Goal: Task Accomplishment & Management: Manage account settings

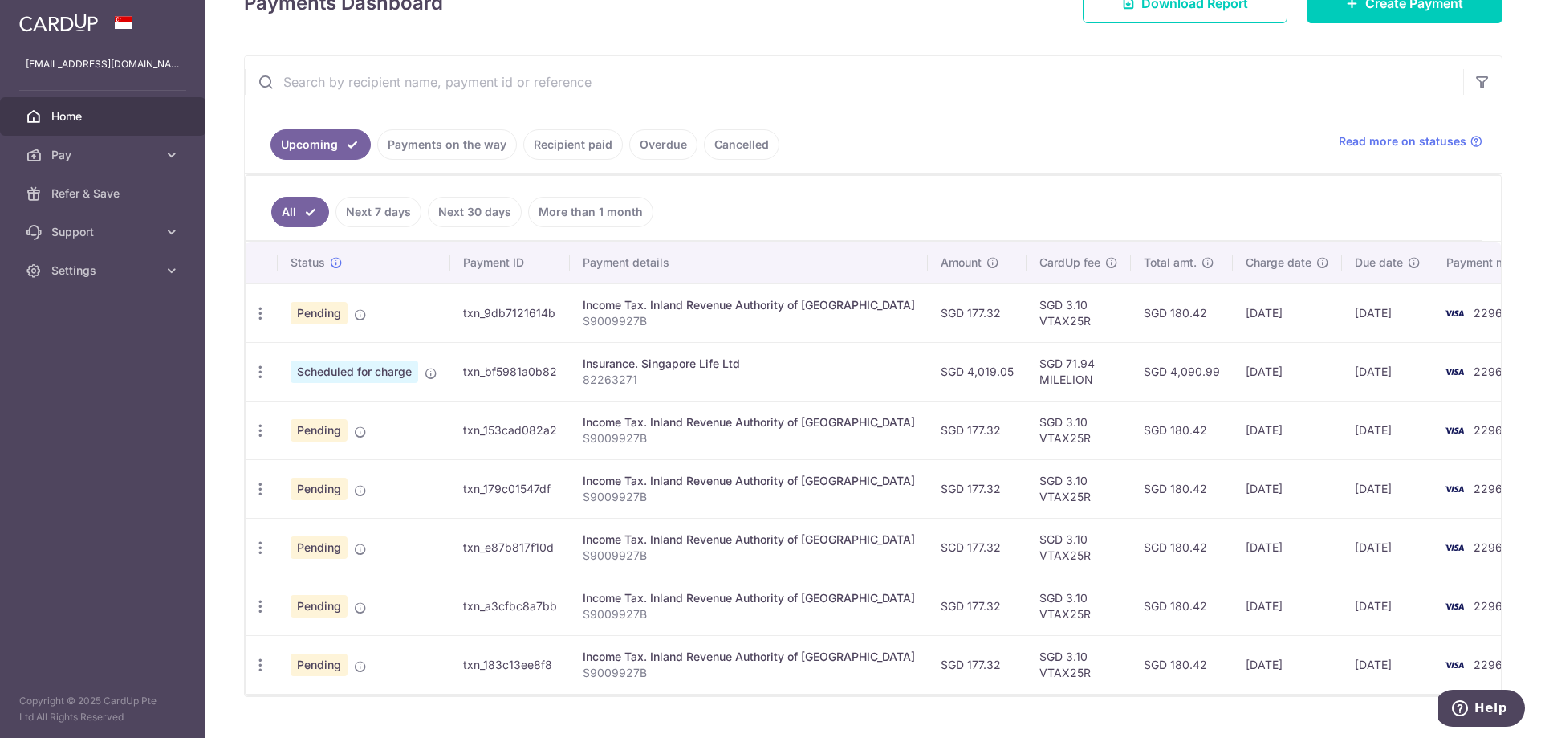
scroll to position [209, 0]
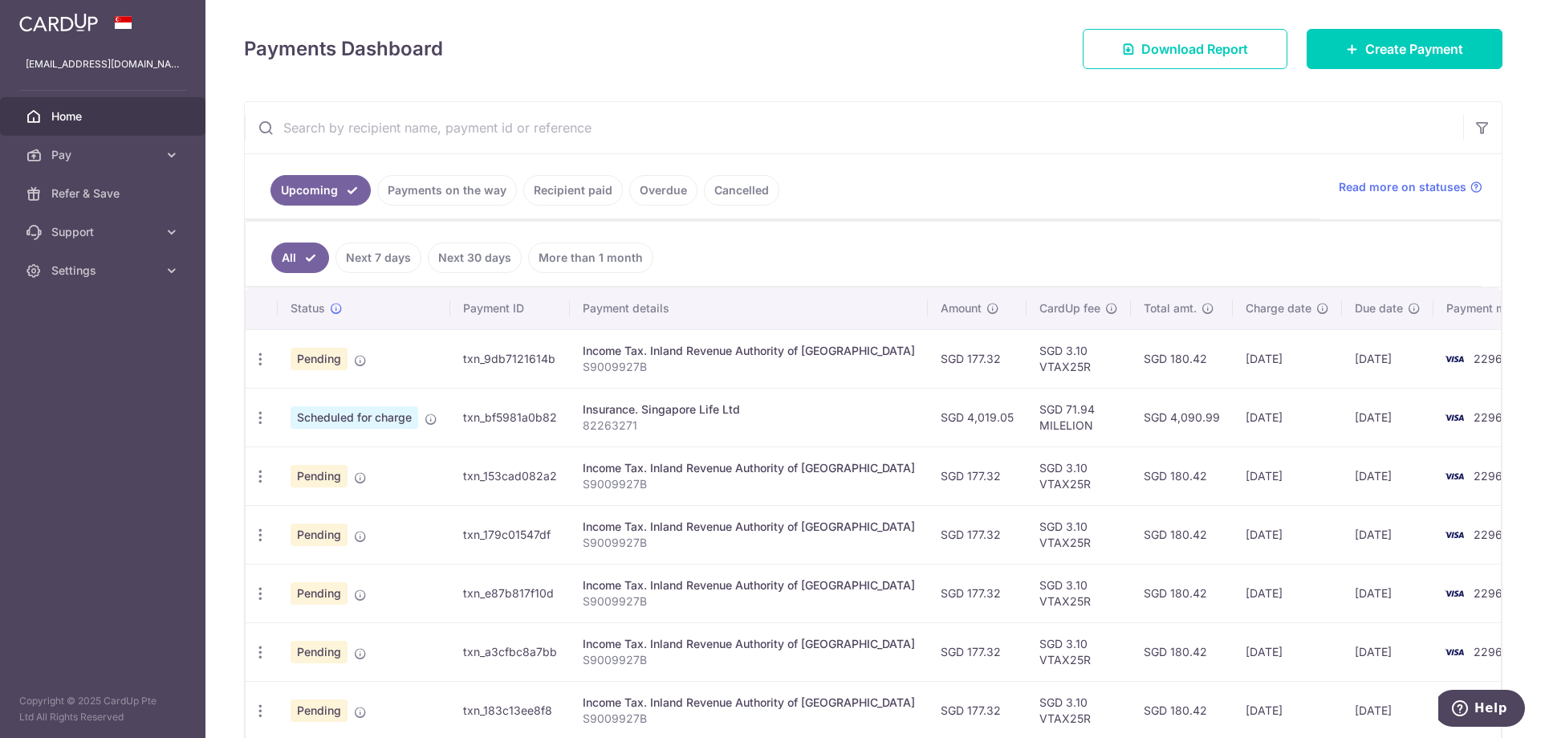
click at [76, 113] on span "Home" at bounding box center [104, 116] width 106 height 16
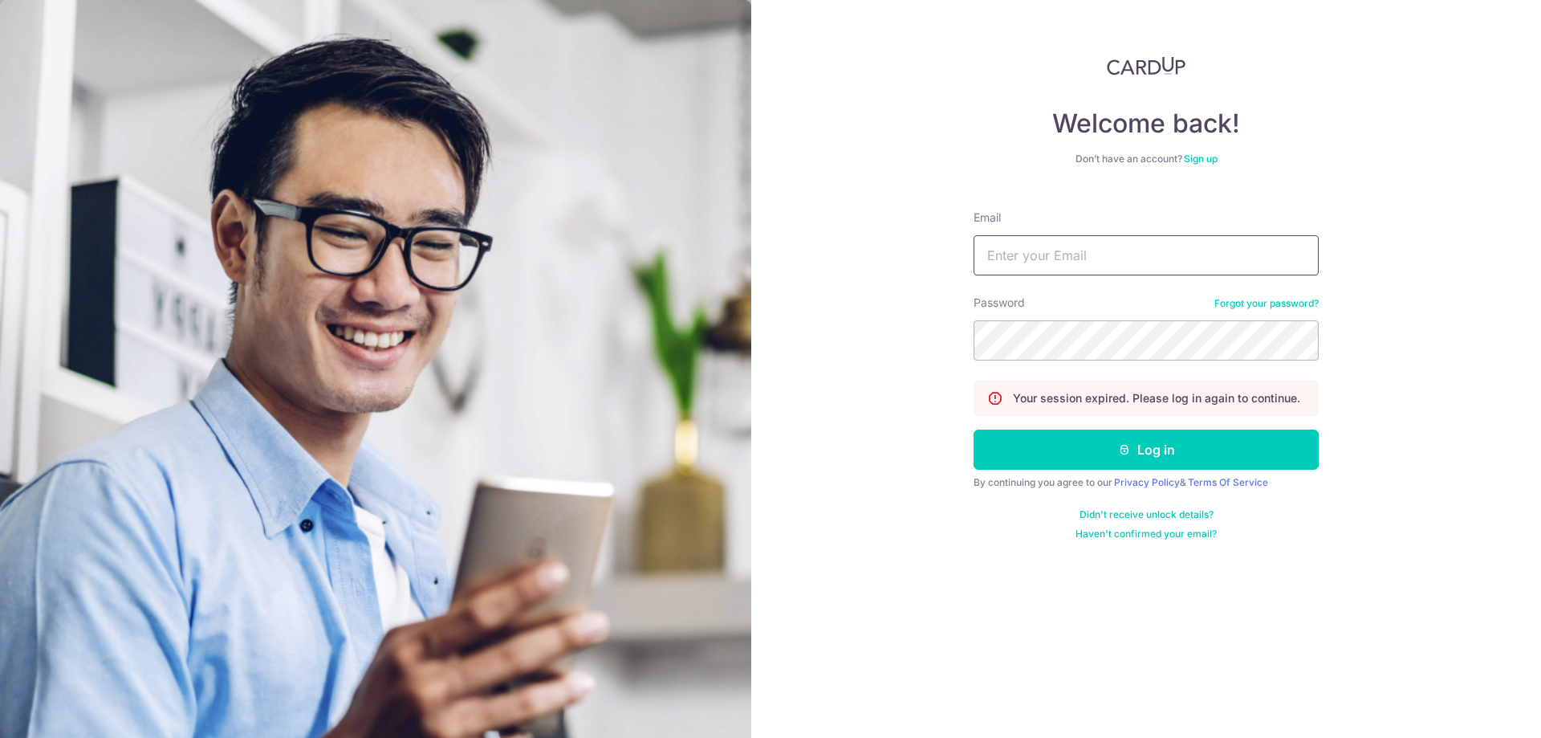
click at [1032, 270] on input "Email" at bounding box center [1146, 255] width 345 height 40
type input "[EMAIL_ADDRESS][DOMAIN_NAME]"
click at [974, 429] on button "Log in" at bounding box center [1146, 449] width 345 height 40
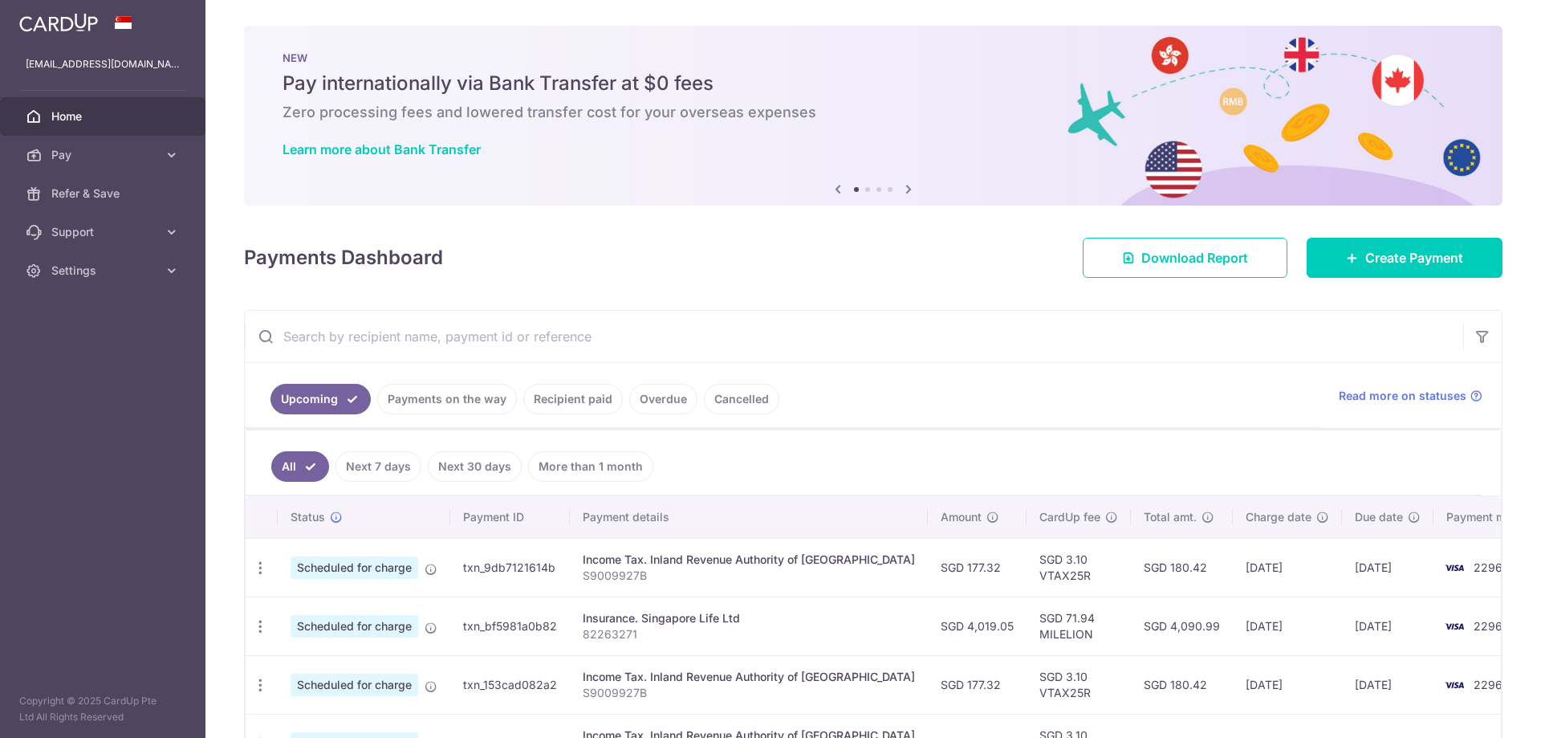
scroll to position [289, 0]
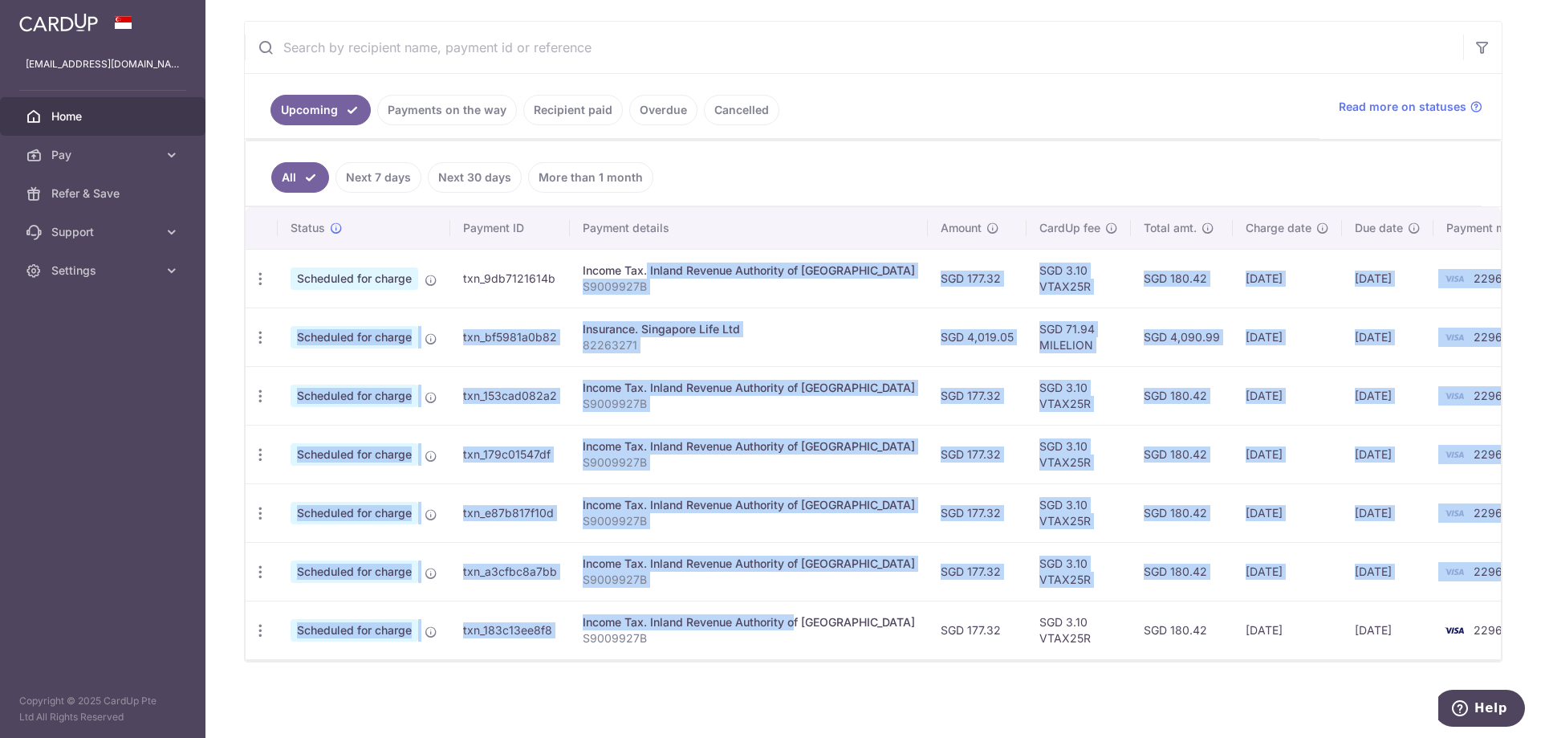
drag, startPoint x: 596, startPoint y: 267, endPoint x: 752, endPoint y: 619, distance: 384.9
click at [752, 619] on tbody "Update payment Cancel payment Scheduled for charge txn_9db7121614b Income Tax. …" at bounding box center [901, 454] width 1310 height 410
click at [752, 619] on div "Income Tax. Inland Revenue Authority of [GEOGRAPHIC_DATA]" at bounding box center [749, 622] width 332 height 16
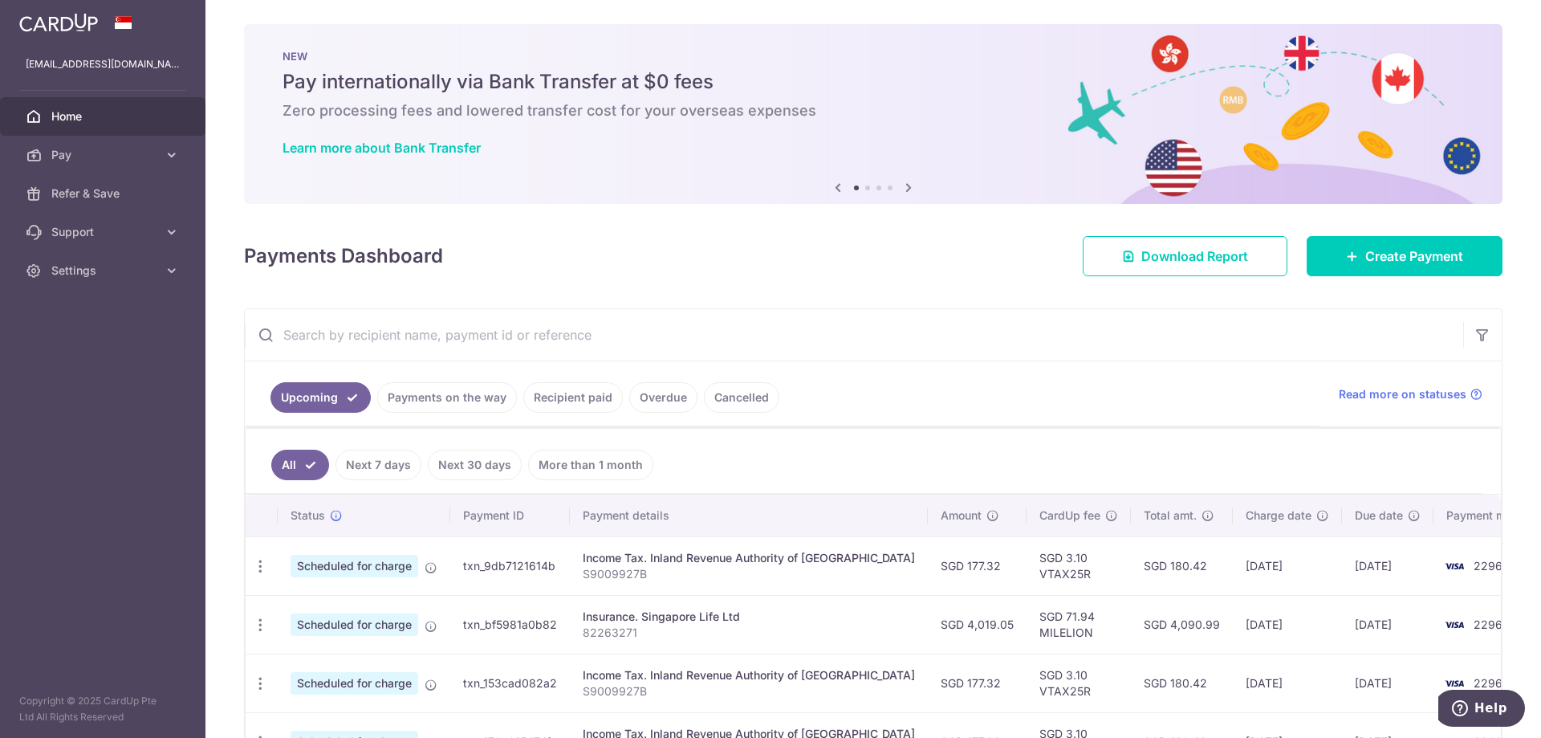
scroll to position [0, 0]
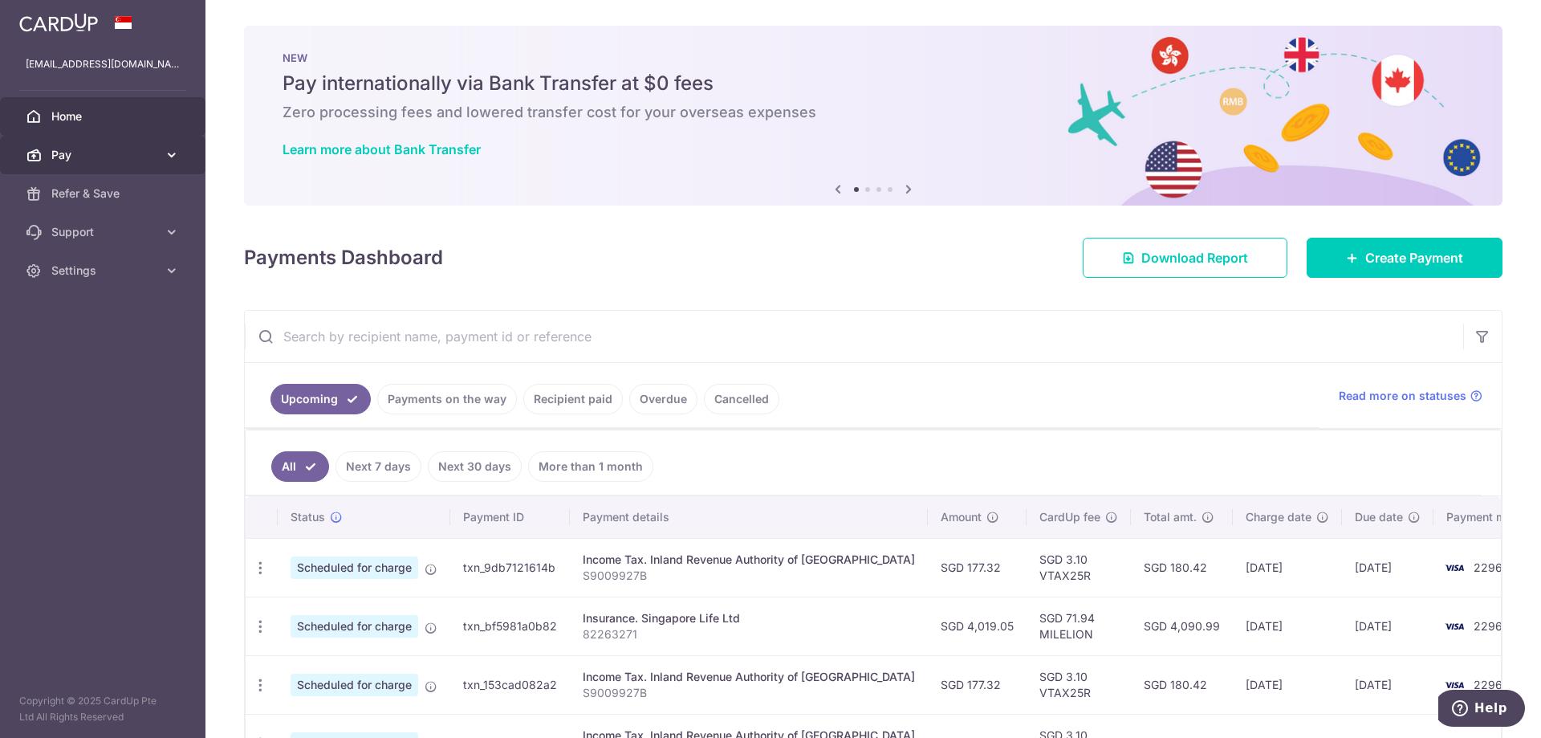
click at [172, 155] on icon at bounding box center [172, 155] width 16 height 16
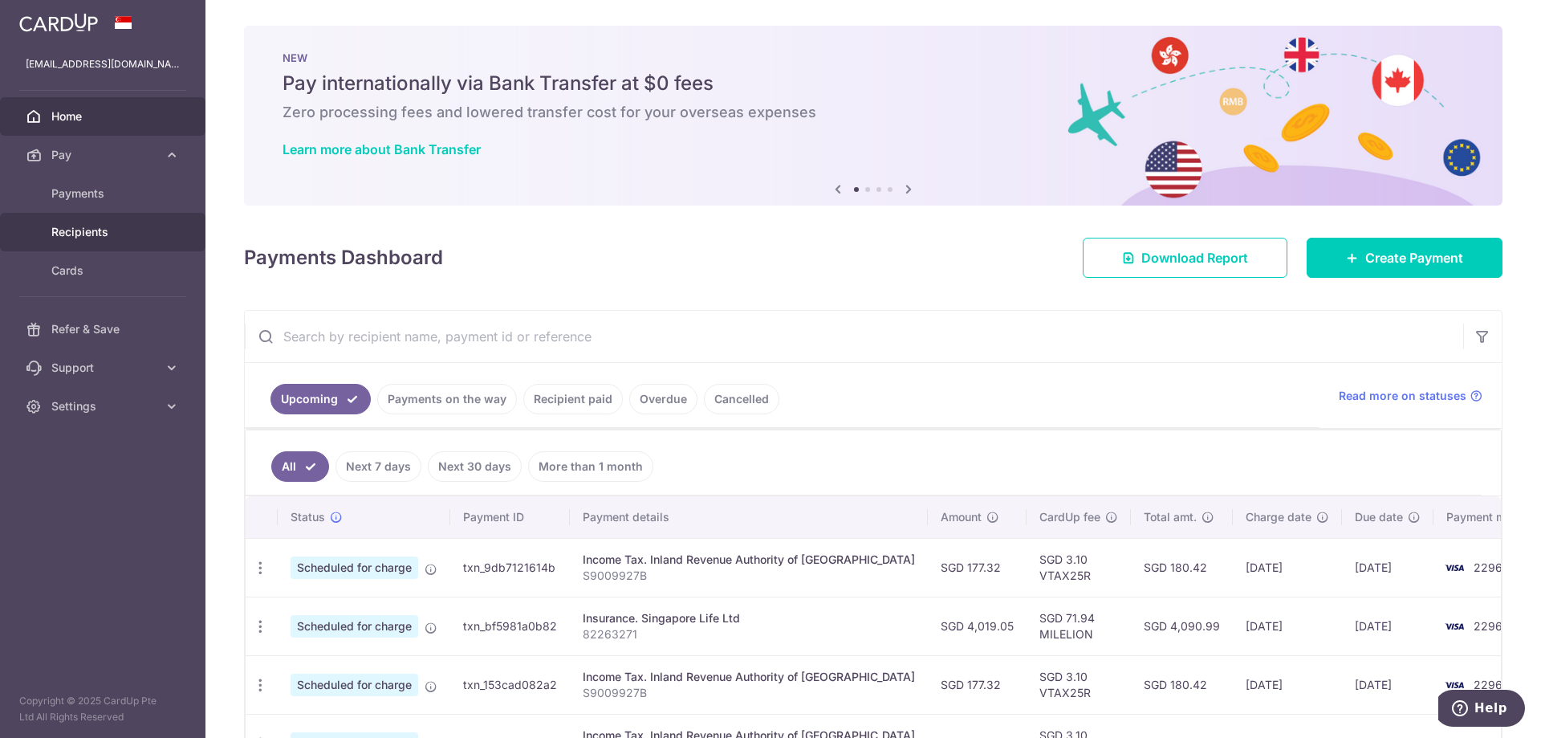
click at [112, 238] on span "Recipients" at bounding box center [104, 232] width 106 height 16
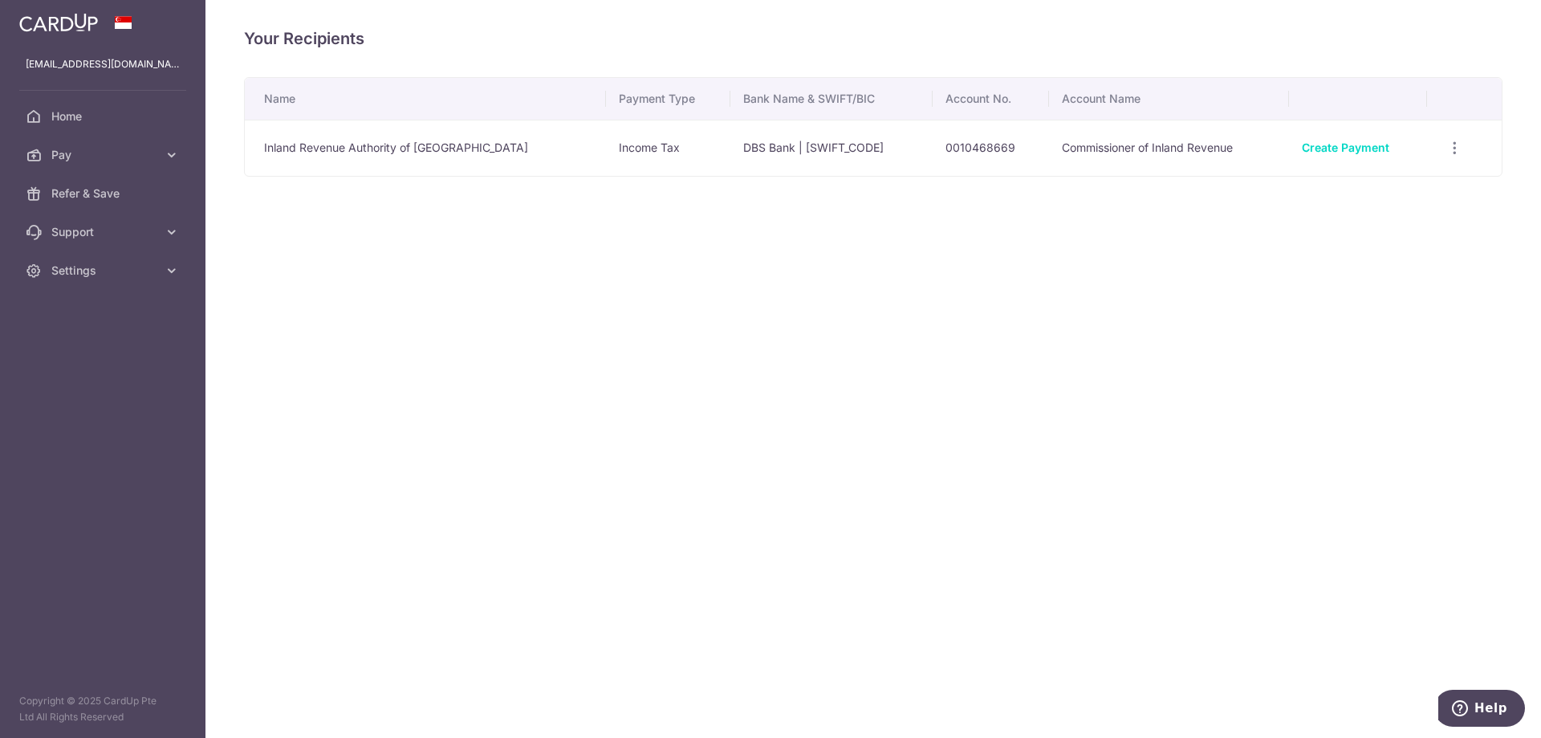
click at [340, 263] on div "Your Recipients Name Payment Type Bank Name & SWIFT/BIC Account No. Account Nam…" at bounding box center [874, 369] width 1336 height 738
click at [78, 29] on img at bounding box center [58, 22] width 79 height 19
